Goal: Check status: Check status

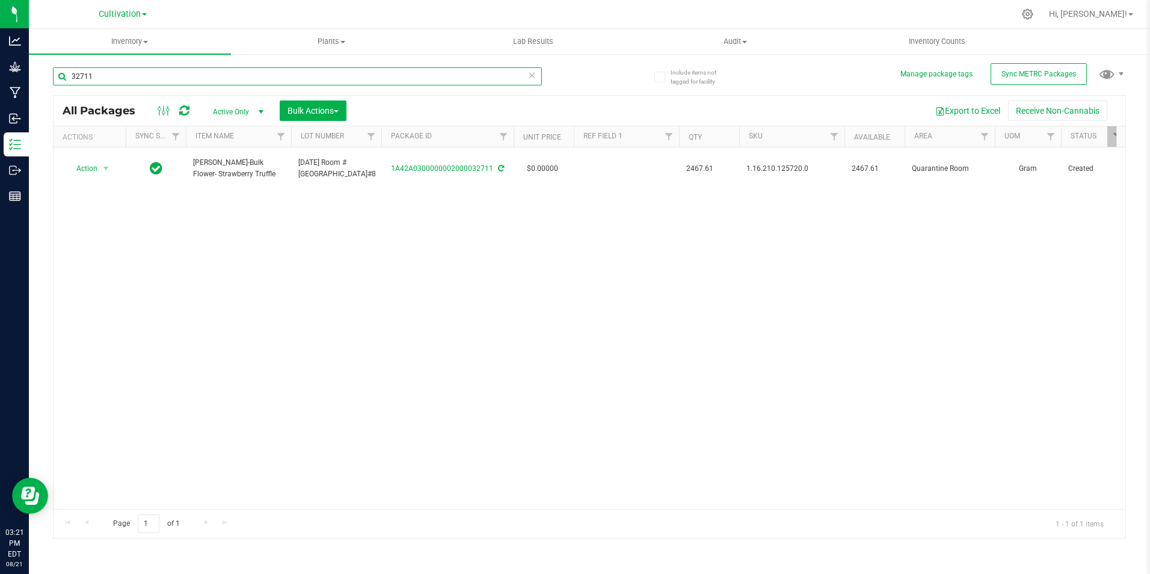
click at [140, 78] on input "32711" at bounding box center [297, 76] width 489 height 18
type input "32632"
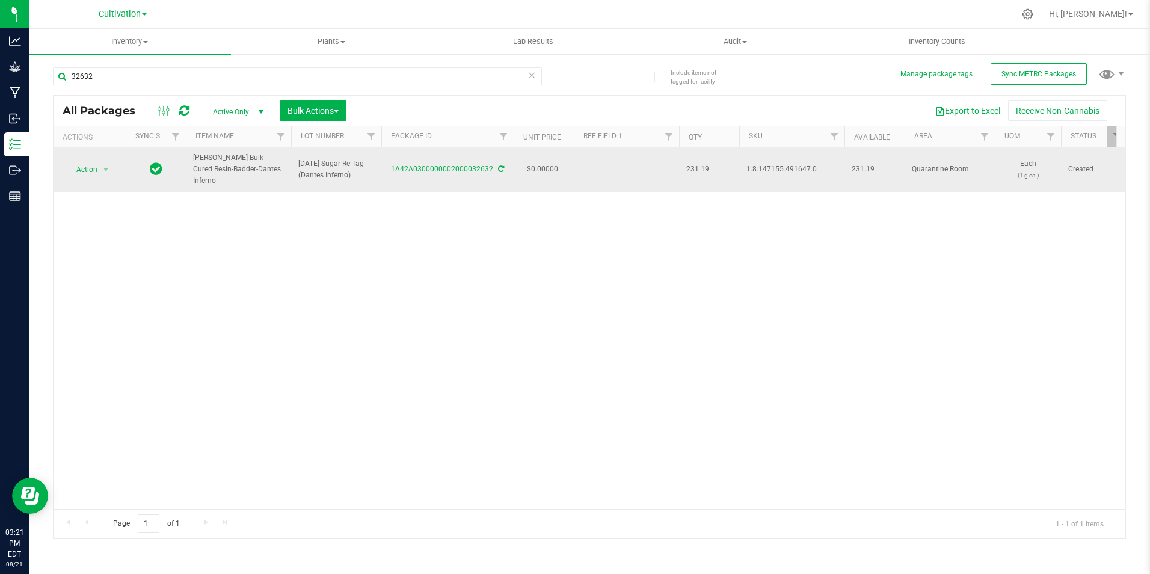
drag, startPoint x: 394, startPoint y: 173, endPoint x: 490, endPoint y: 170, distance: 96.2
click at [490, 170] on td "1A42A0300000002000032632" at bounding box center [447, 169] width 132 height 44
copy link "1A42A0300000002000032632"
drag, startPoint x: 273, startPoint y: 174, endPoint x: 184, endPoint y: 161, distance: 90.0
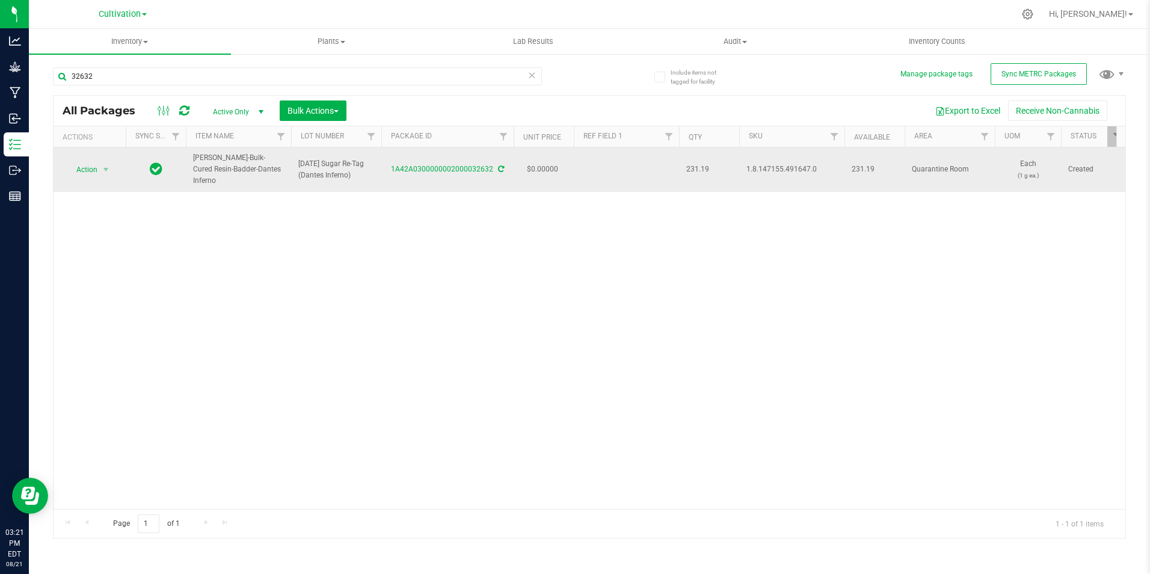
copy tr "[PERSON_NAME]-Bulk-Cured Resin-Badder-Dantes Inferno"
click at [498, 165] on icon at bounding box center [501, 168] width 6 height 7
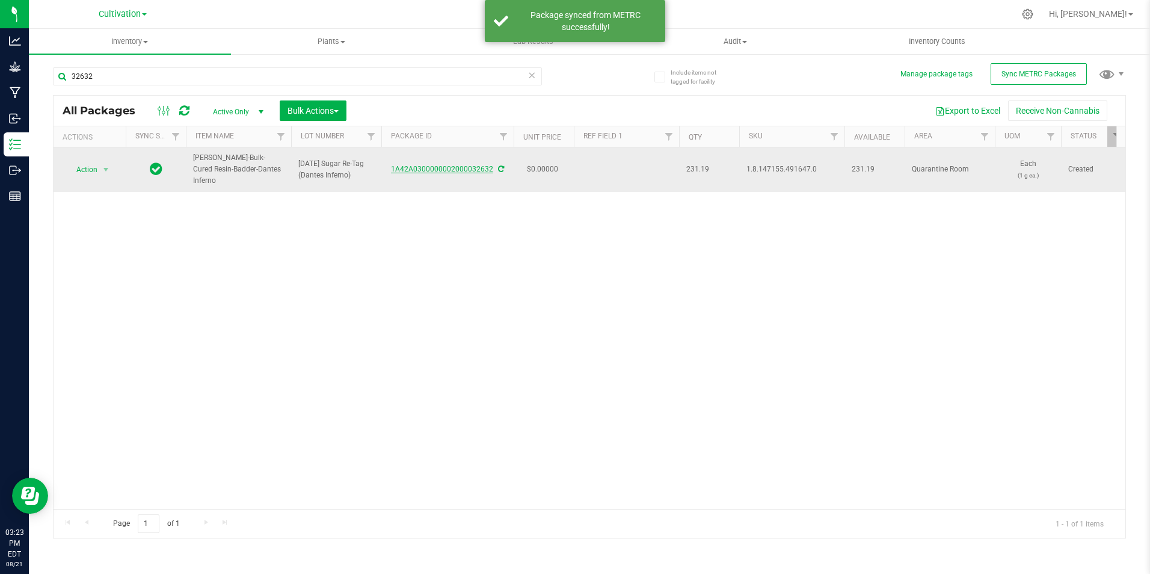
click at [443, 165] on link "1A42A0300000002000032632" at bounding box center [442, 169] width 102 height 8
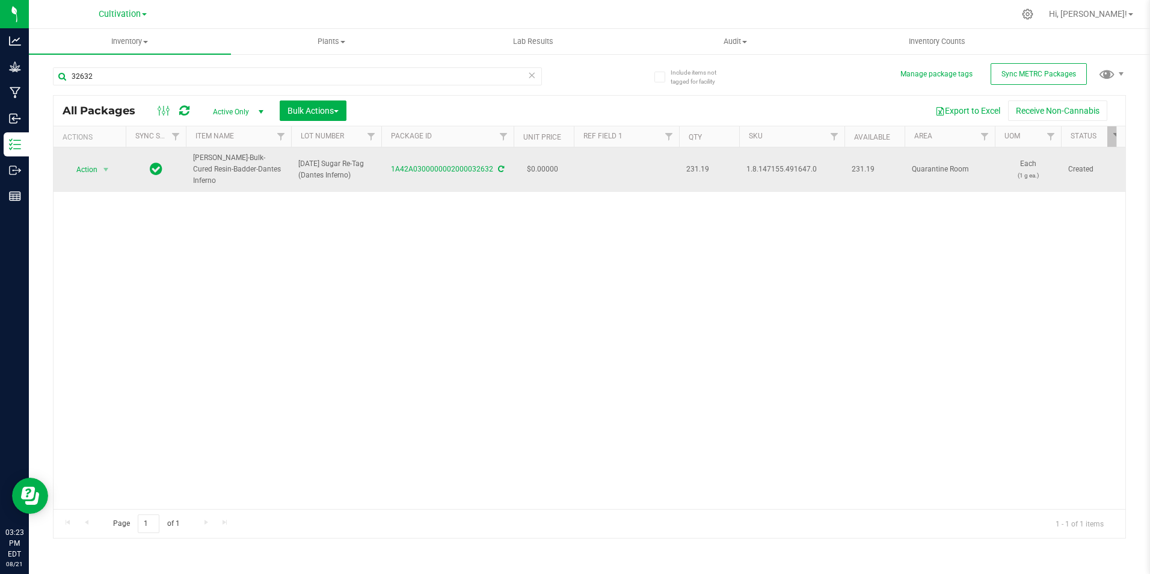
click at [274, 171] on span "[PERSON_NAME]-Bulk-Cured Resin-Badder-Dantes Inferno" at bounding box center [238, 169] width 91 height 35
